Goal: Check status: Check status

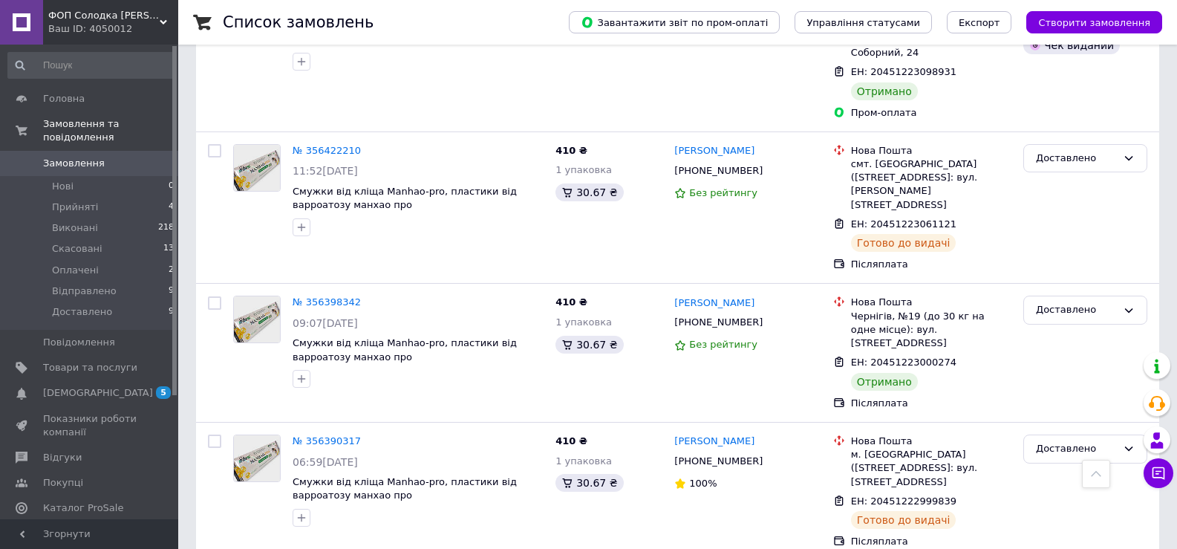
scroll to position [2321, 0]
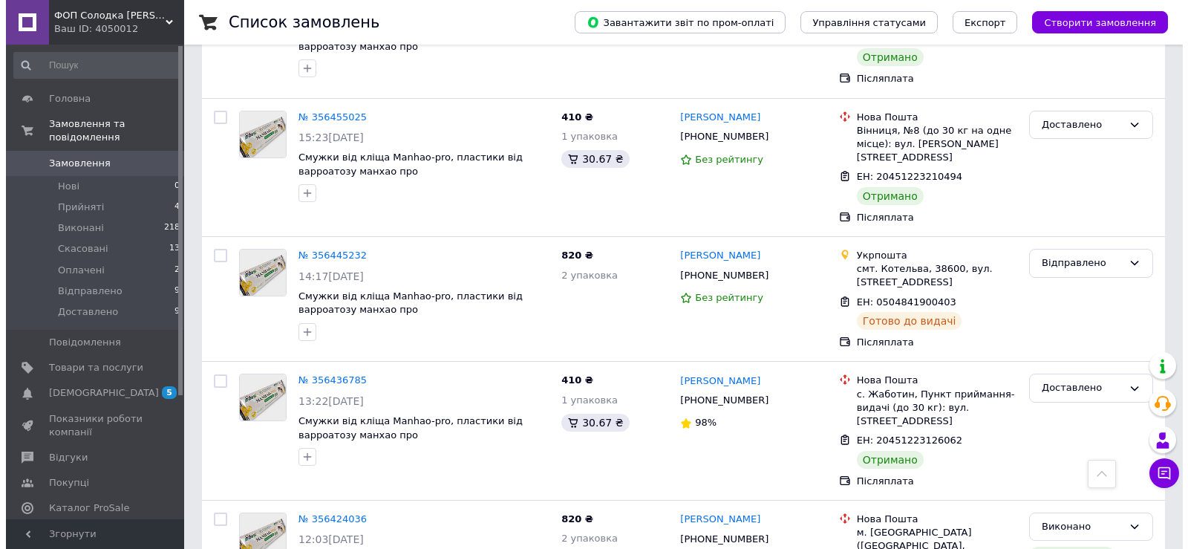
scroll to position [0, 0]
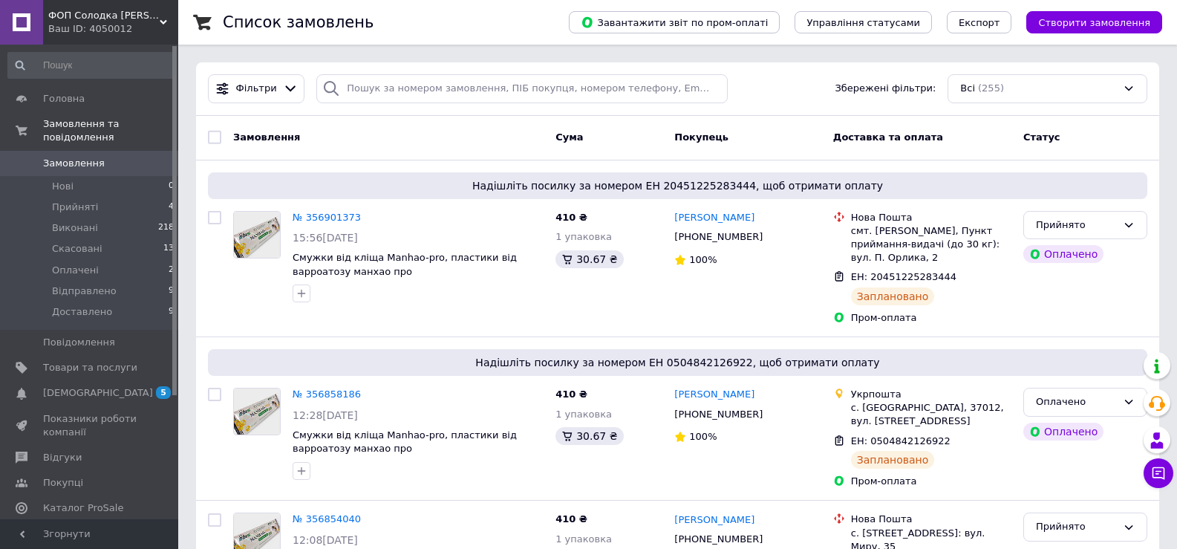
click at [93, 157] on span "Замовлення" at bounding box center [74, 163] width 62 height 13
click at [454, 94] on input "search" at bounding box center [521, 88] width 410 height 29
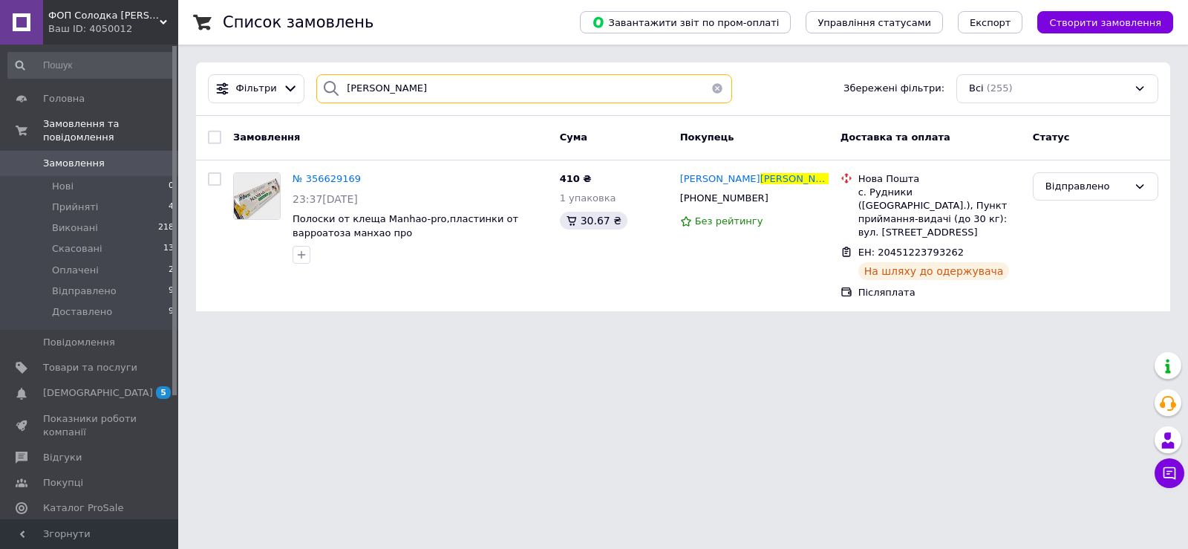
type input "[PERSON_NAME]"
